Goal: Information Seeking & Learning: Find specific fact

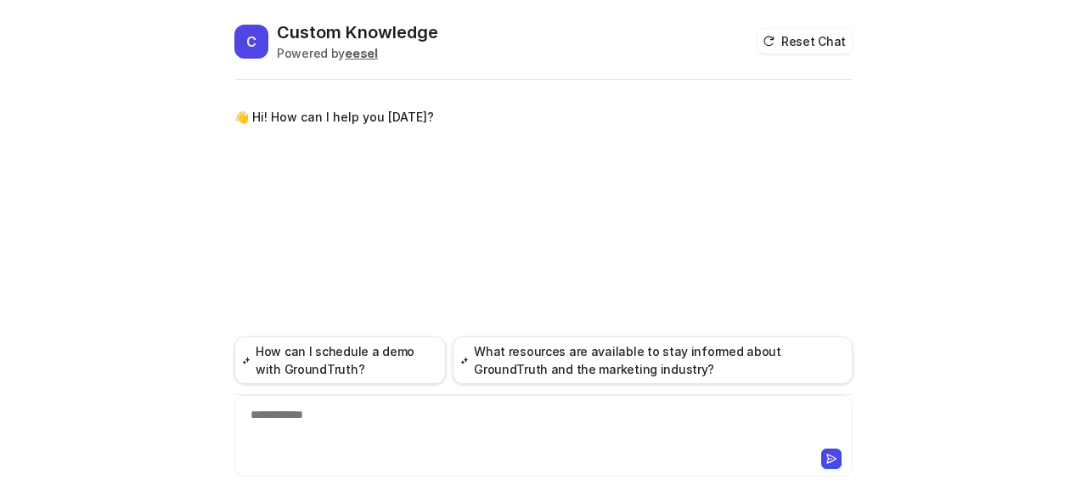
click at [419, 404] on div "**********" at bounding box center [543, 436] width 618 height 82
click at [418, 420] on div at bounding box center [544, 425] width 611 height 39
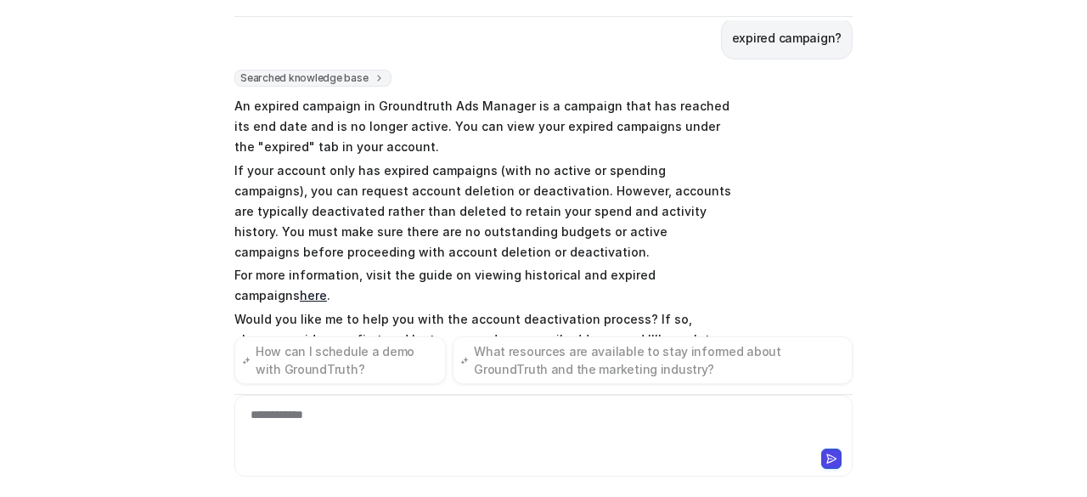
scroll to position [985, 0]
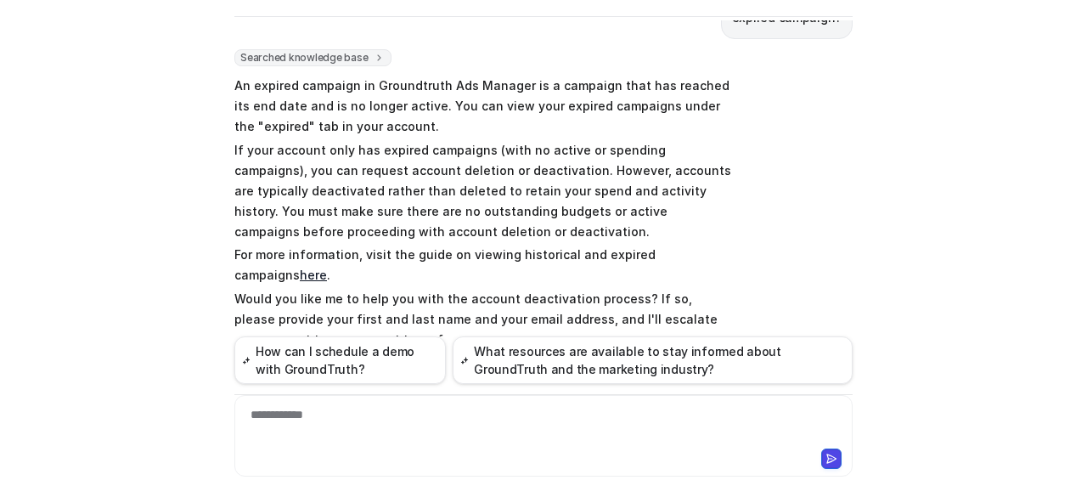
click at [421, 422] on div "**********" at bounding box center [544, 425] width 611 height 39
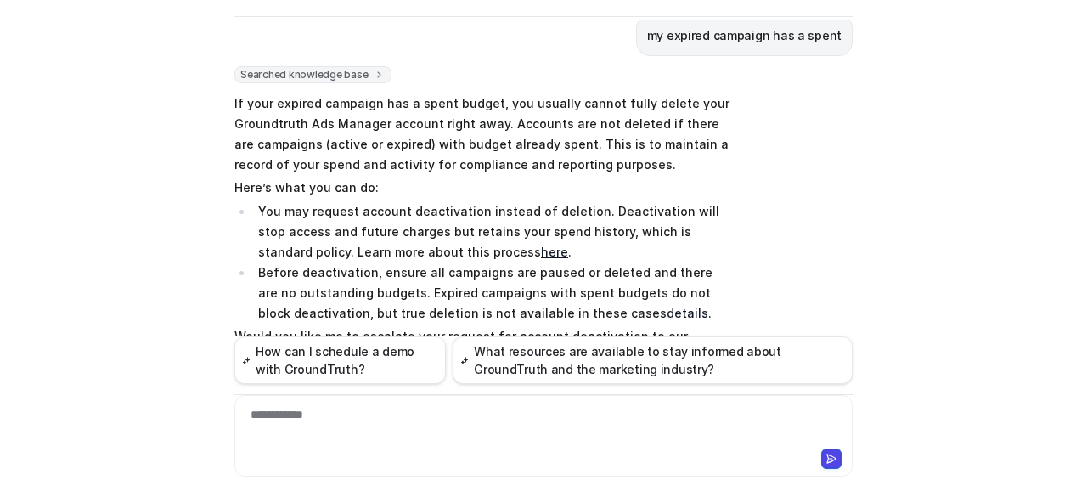
scroll to position [1312, 0]
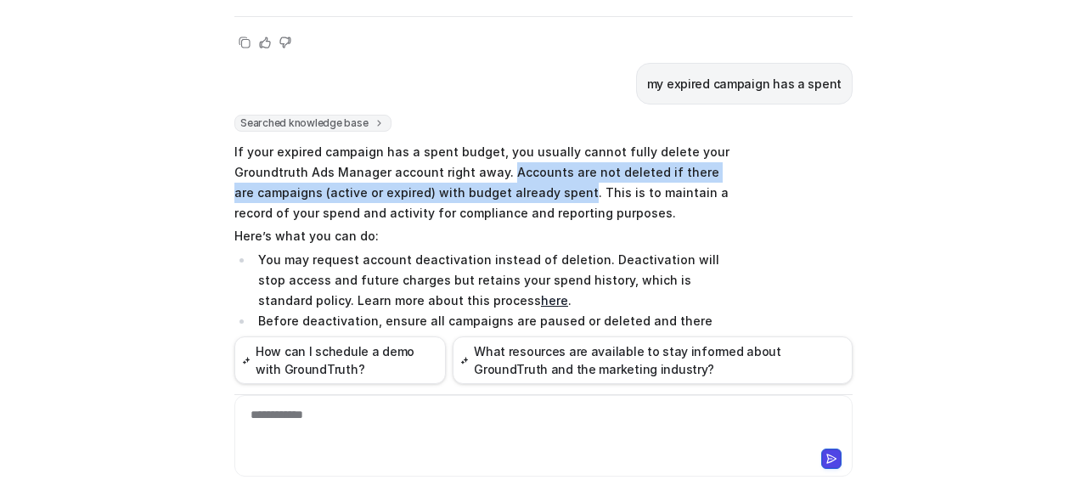
drag, startPoint x: 495, startPoint y: 106, endPoint x: 548, endPoint y: 125, distance: 55.9
click at [548, 142] on p "If your expired campaign has a spent budget, you usually cannot fully delete yo…" at bounding box center [482, 183] width 497 height 82
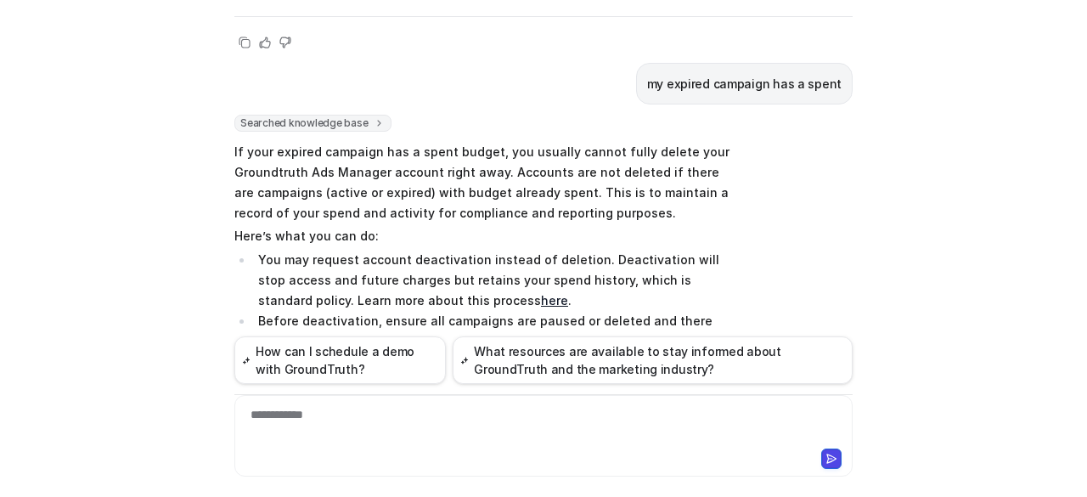
click at [594, 144] on p "If your expired campaign has a spent budget, you usually cannot fully delete yo…" at bounding box center [482, 183] width 497 height 82
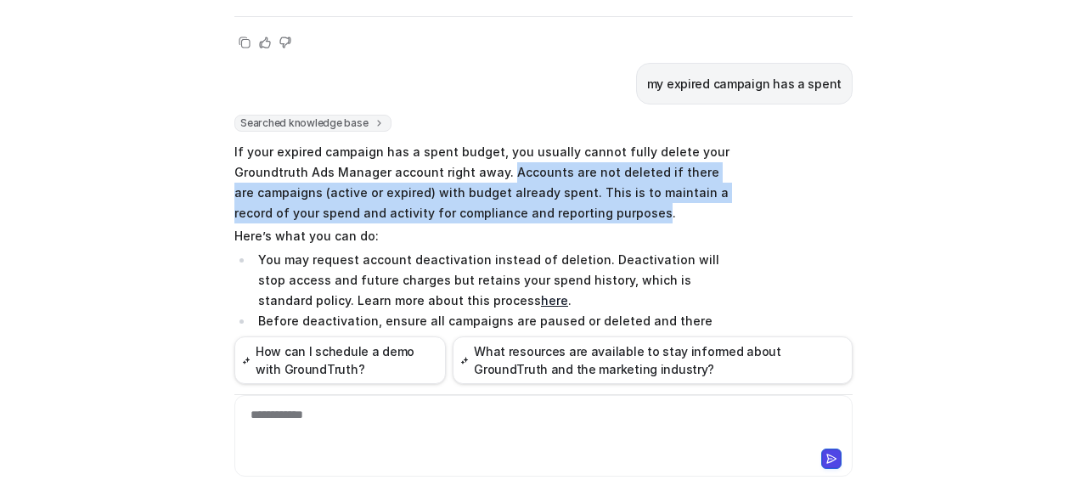
drag, startPoint x: 586, startPoint y: 150, endPoint x: 496, endPoint y: 115, distance: 96.9
click at [496, 142] on p "If your expired campaign has a spent budget, you usually cannot fully delete yo…" at bounding box center [482, 183] width 497 height 82
copy p "Accounts are not deleted if there are campaigns (active or expired) with budget…"
